Goal: Task Accomplishment & Management: Use online tool/utility

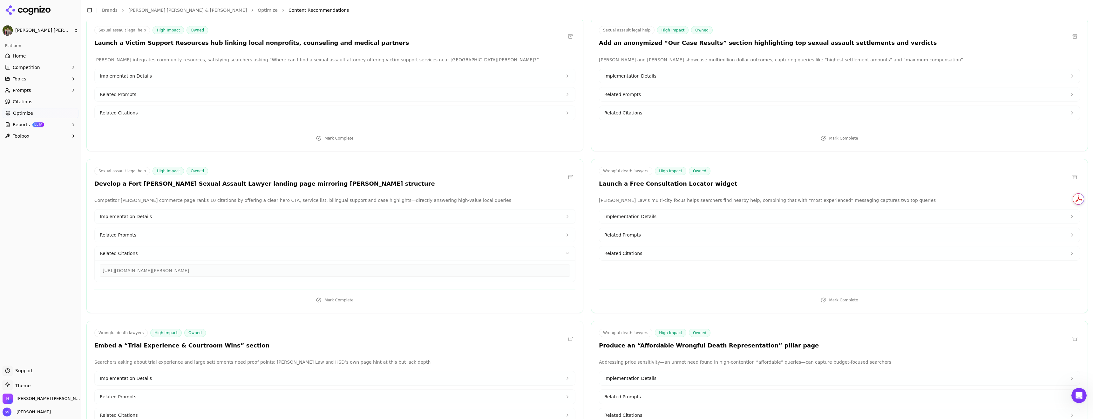
scroll to position [7364, 0]
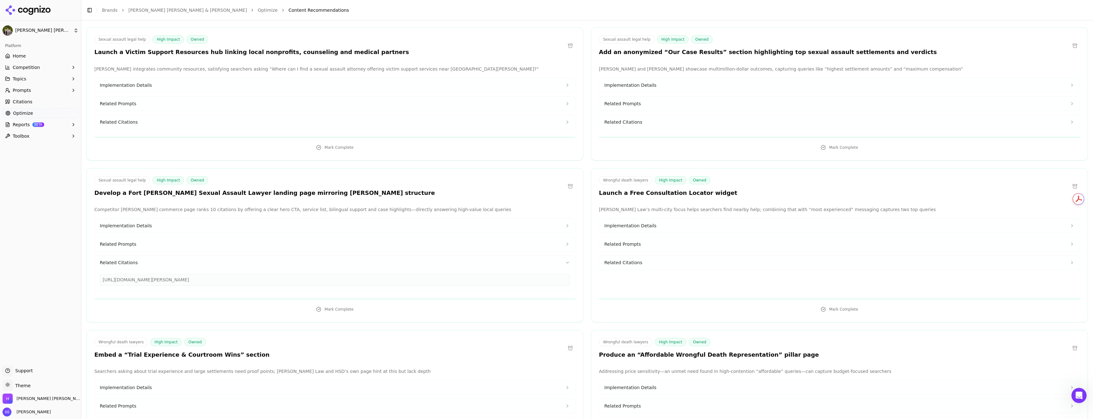
drag, startPoint x: 299, startPoint y: 338, endPoint x: 129, endPoint y: 335, distance: 169.7
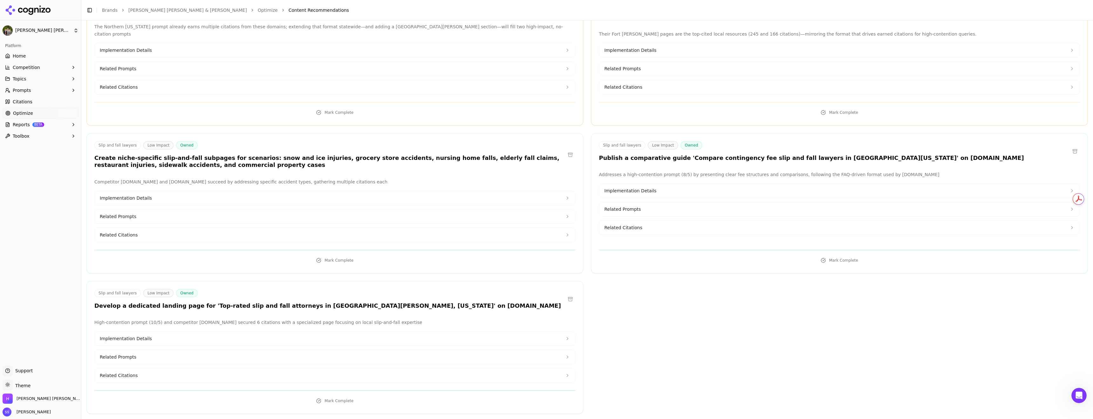
click at [575, 9] on button at bounding box center [570, 3] width 10 height 10
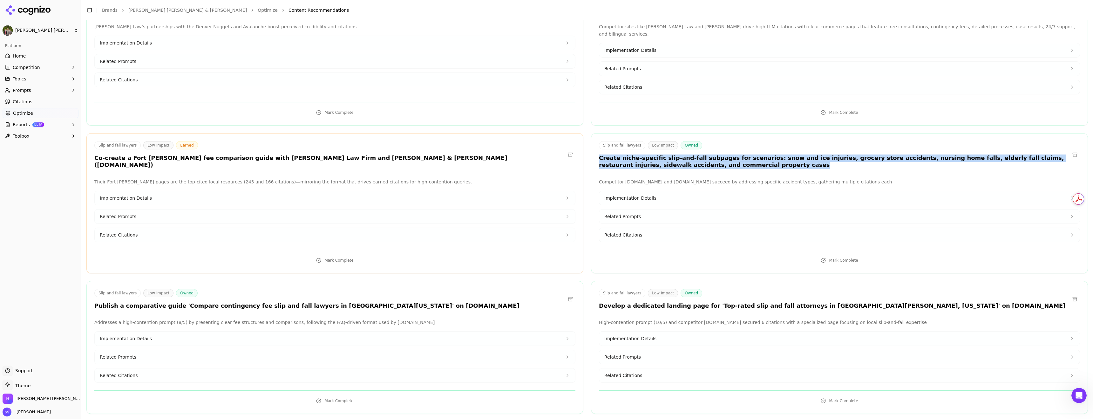
drag, startPoint x: 880, startPoint y: 251, endPoint x: 610, endPoint y: 239, distance: 270.3
click at [610, 171] on div "Slip and fall lawyers Low Impact Owned Create niche-specific slip-and-fall subp…" at bounding box center [839, 156] width 496 height 30
copy h3 "Create niche-specific slip-and-fall subpages for scenarios: snow and ice injuri…"
click at [575, 294] on button at bounding box center [570, 299] width 10 height 10
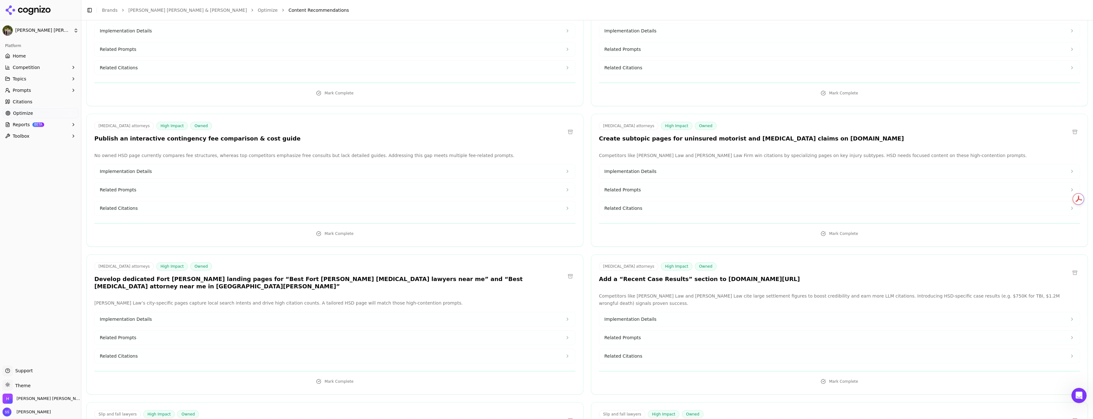
scroll to position [5148, 0]
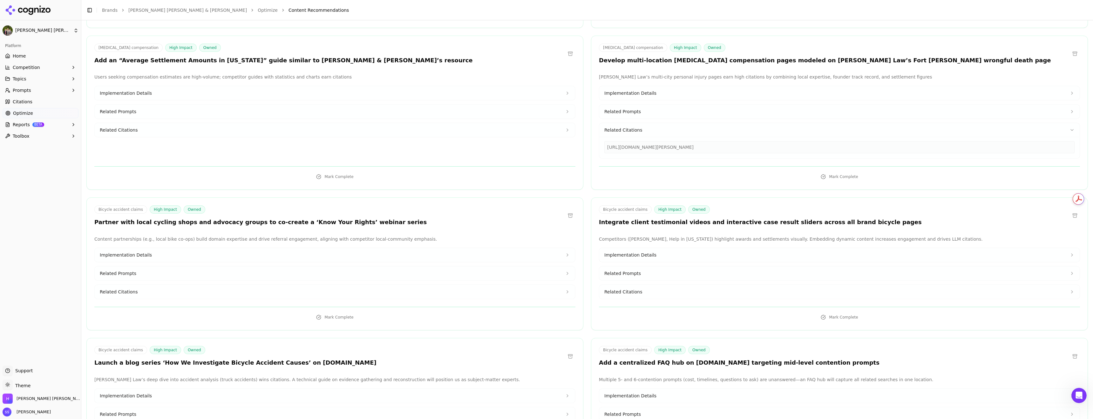
drag, startPoint x: 119, startPoint y: 236, endPoint x: 134, endPoint y: 251, distance: 21.6
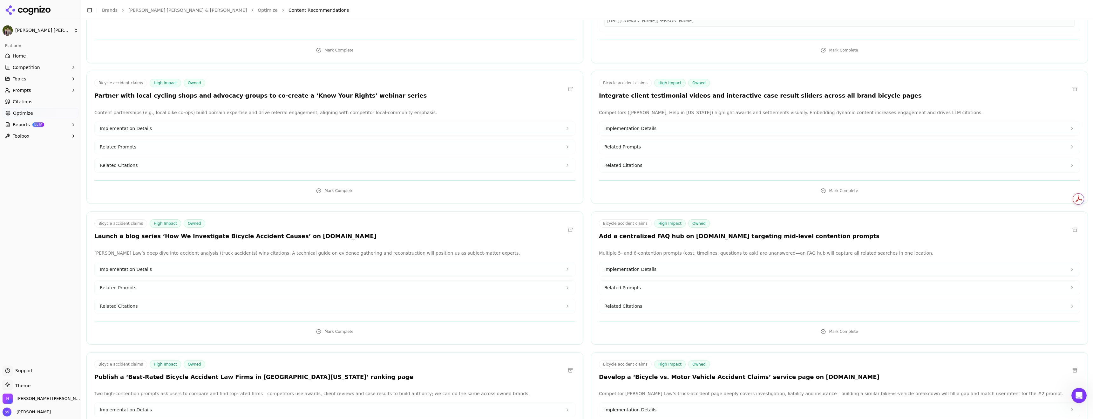
scroll to position [5288, 0]
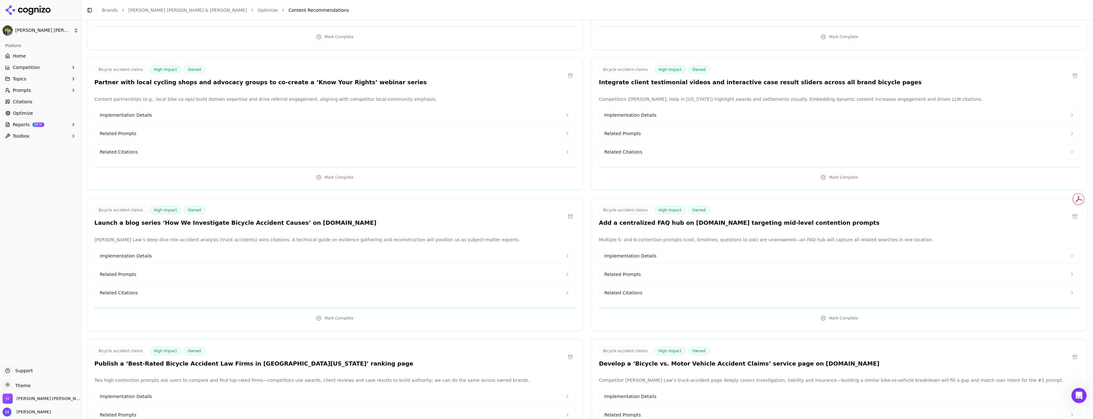
drag, startPoint x: 873, startPoint y: 283, endPoint x: 610, endPoint y: 280, distance: 263.1
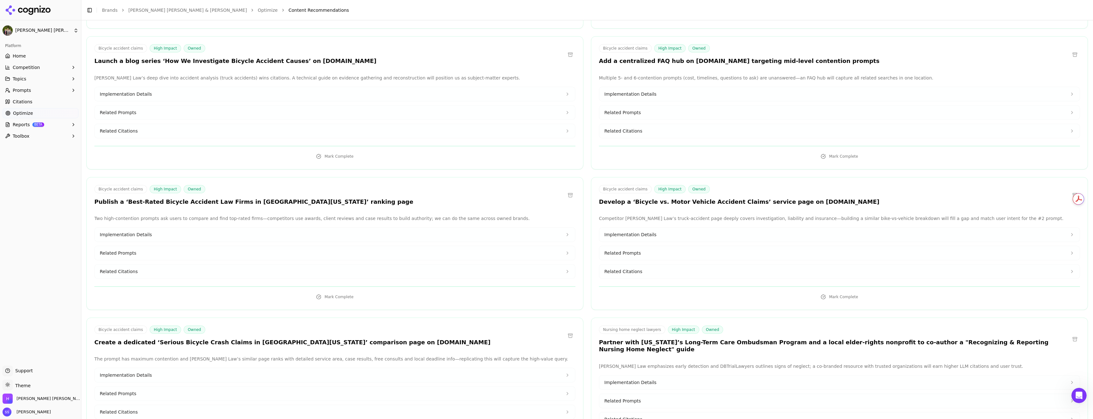
scroll to position [5453, 0]
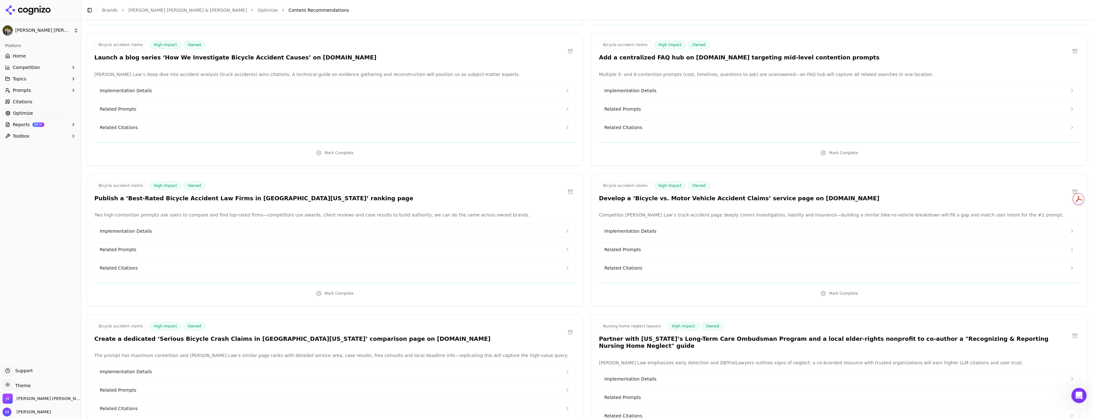
drag, startPoint x: 919, startPoint y: 294, endPoint x: 767, endPoint y: 295, distance: 151.5
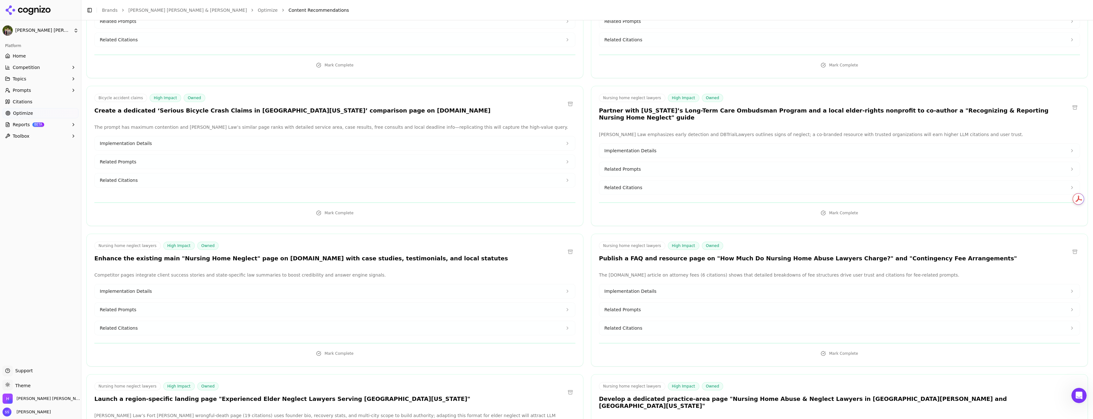
drag, startPoint x: 118, startPoint y: 240, endPoint x: 525, endPoint y: 237, distance: 406.6
copy h3 "Add an expansive FAQ section on [DOMAIN_NAME] covering slip-and-fall case succe…"
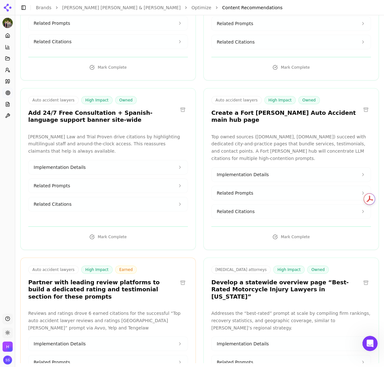
scroll to position [339, 0]
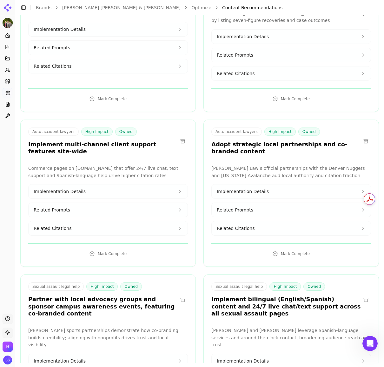
scroll to position [10553, 0]
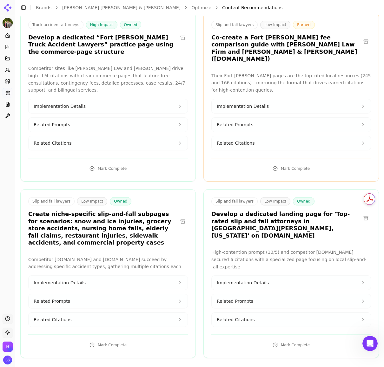
drag, startPoint x: 35, startPoint y: 210, endPoint x: 206, endPoint y: 220, distance: 171.8
copy h3 "Produce an in-depth article 'How to Prepare for Your Slip-and-Fall Consultation…"
drag, startPoint x: 305, startPoint y: 212, endPoint x: 26, endPoint y: 209, distance: 278.6
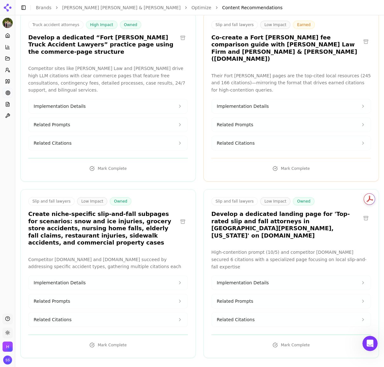
copy h3 "Integrate clear timelines and statute of limitations info into slip-and-fall co…"
drag, startPoint x: 36, startPoint y: 252, endPoint x: 344, endPoint y: 253, distance: 307.8
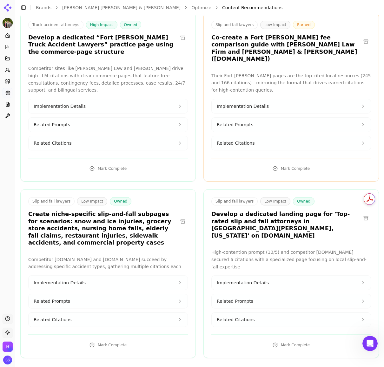
copy h3 "Publish a 'Slip and Fall Case Results' hub showcasing HST’s highest settlements…"
click at [363, 47] on button at bounding box center [366, 42] width 10 height 10
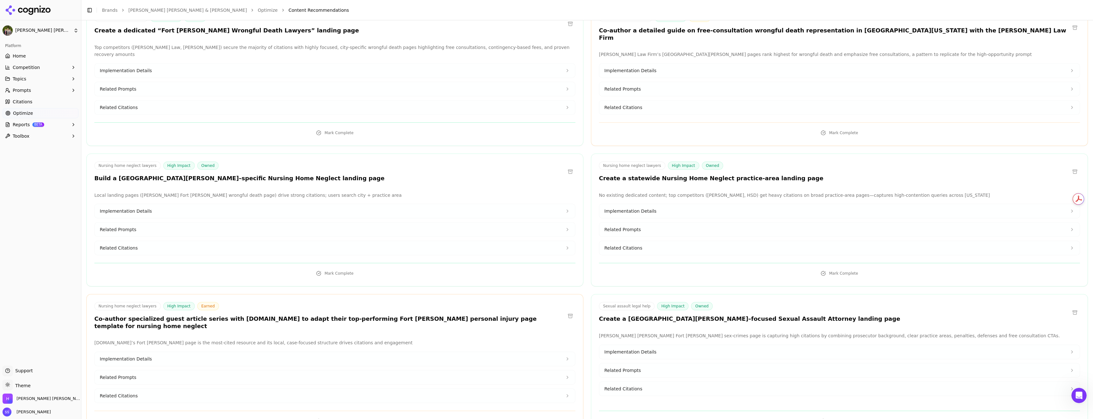
scroll to position [1106, 0]
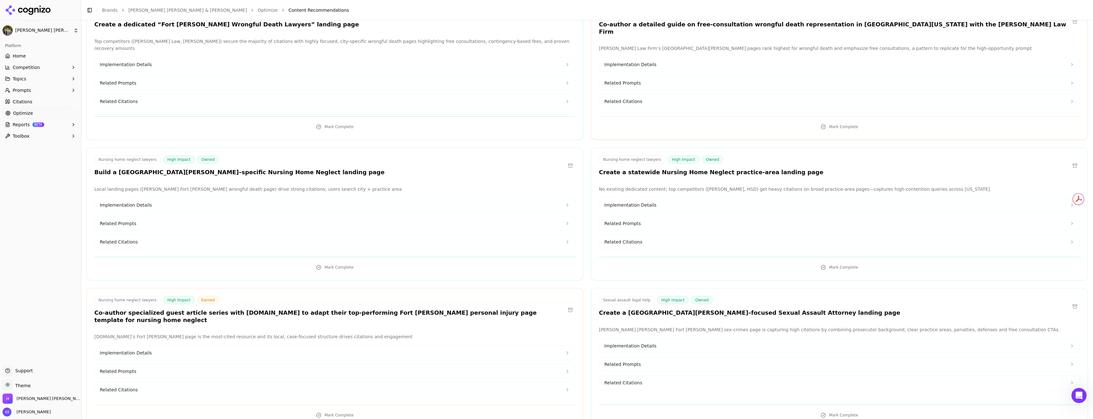
click at [1071, 27] on button at bounding box center [1075, 22] width 10 height 10
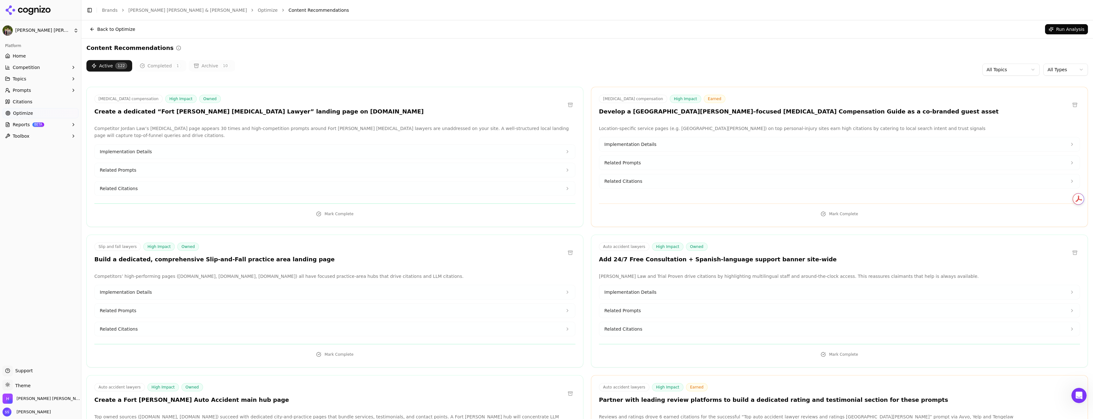
scroll to position [977, 0]
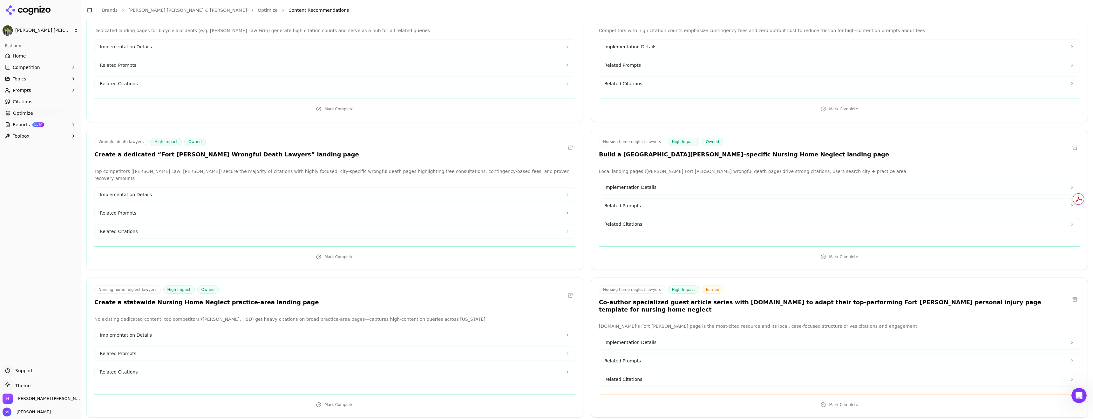
drag, startPoint x: 612, startPoint y: 238, endPoint x: 921, endPoint y: 240, distance: 309.1
click at [921, 20] on div "Wrongful death lawyers High Impact Owned Prominently feature “No-Win, No-Fee” a…" at bounding box center [839, 8] width 496 height 23
click at [958, 18] on div "Wrongful death lawyers High Impact Owned Prominently feature “No-Win, No-Fee” a…" at bounding box center [839, 7] width 481 height 21
drag, startPoint x: 952, startPoint y: 239, endPoint x: 614, endPoint y: 234, distance: 338.0
click at [614, 18] on div "Wrongful death lawyers High Impact Owned Prominently feature “No-Win, No-Fee” a…" at bounding box center [839, 7] width 481 height 21
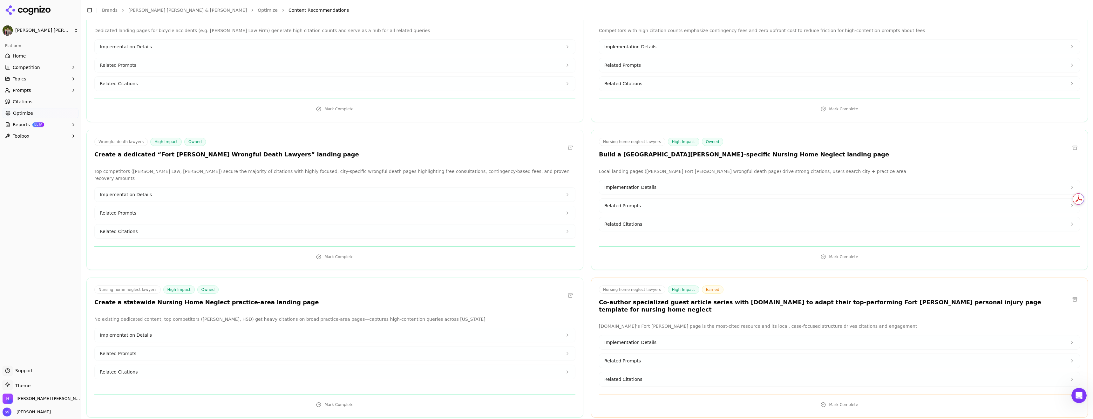
copy h3 "Prominently feature “No-Win, No-Fee” and free consultation messaging across all…"
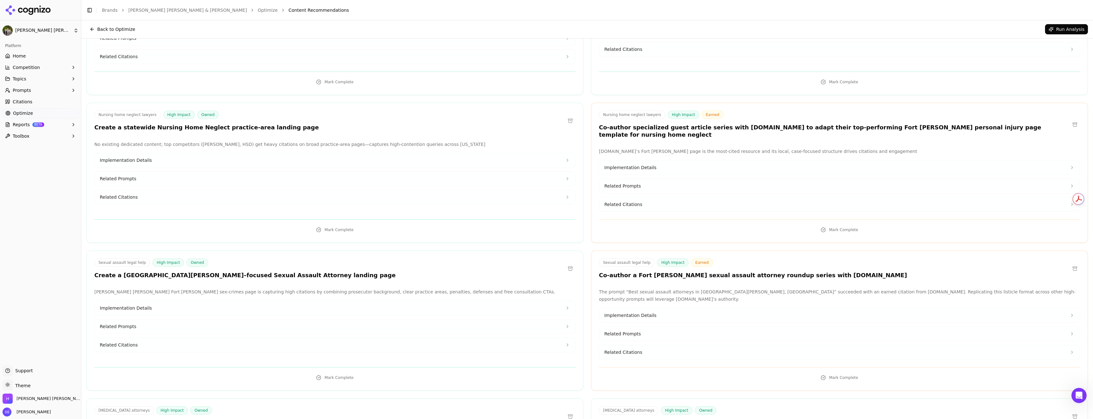
scroll to position [2823, 0]
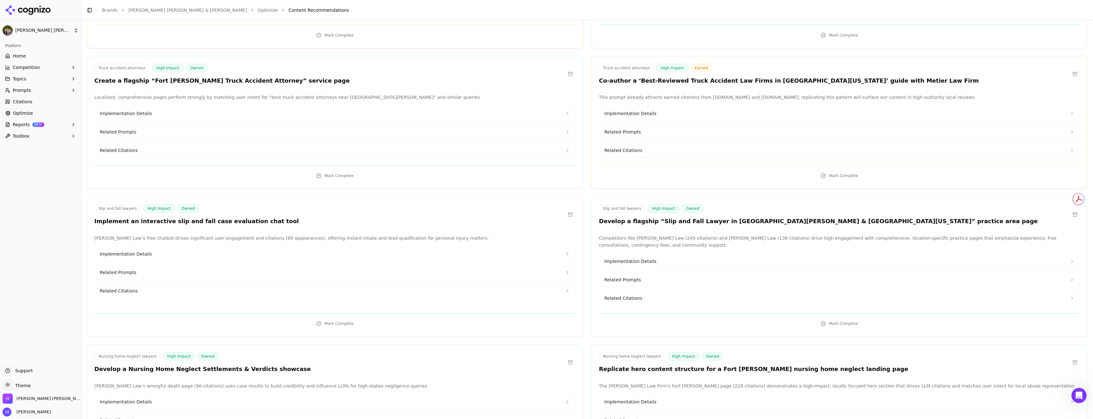
scroll to position [3197, 0]
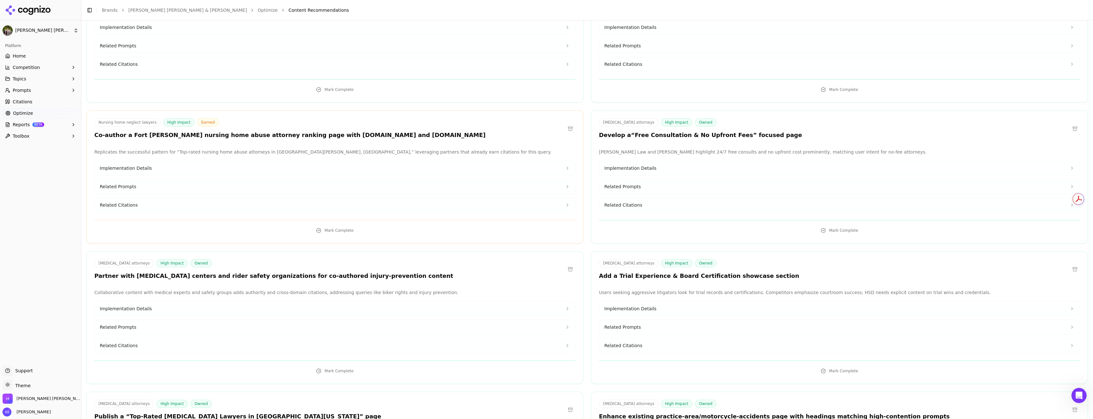
drag, startPoint x: 613, startPoint y: 222, endPoint x: 929, endPoint y: 224, distance: 315.8
copy h3 "Develop specialized practice pages for catastrophic injuries and wrongful death…"
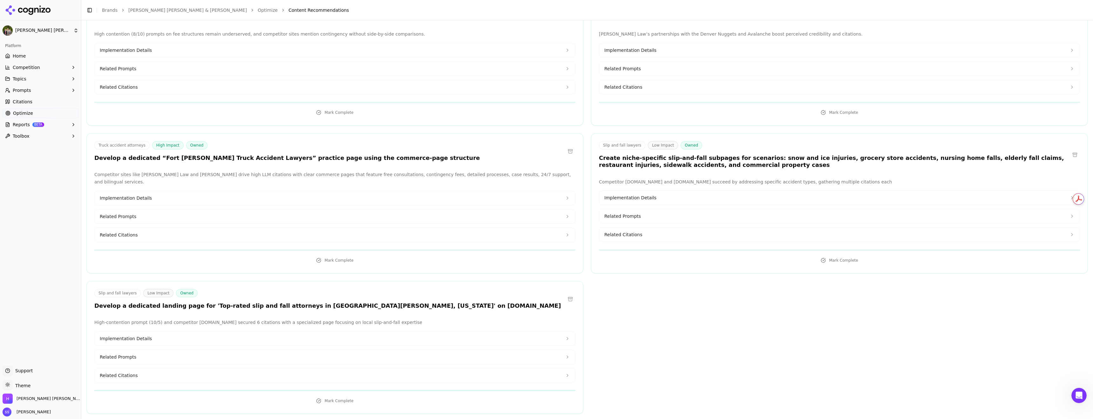
scroll to position [9264, 0]
drag, startPoint x: 118, startPoint y: 169, endPoint x: 338, endPoint y: 172, distance: 219.5
copy h3 "Produce an “Affordable Wrongful Death Representation” pillar page"
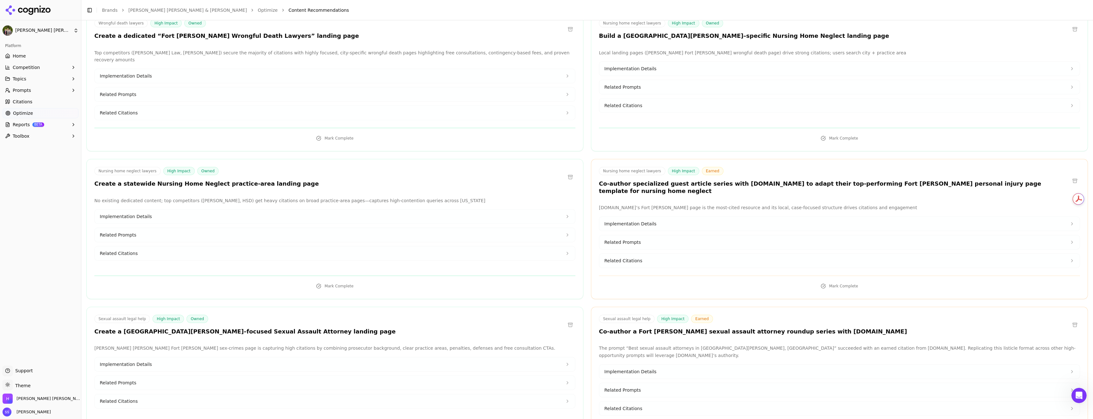
scroll to position [1096, 0]
